Goal: Transaction & Acquisition: Purchase product/service

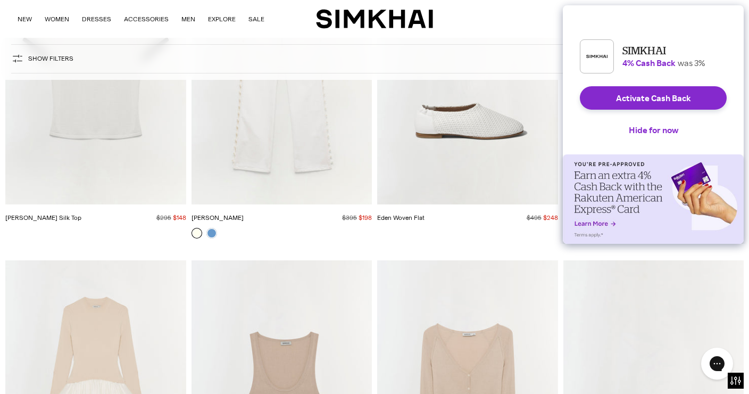
scroll to position [4771, 0]
